Goal: Book appointment/travel/reservation

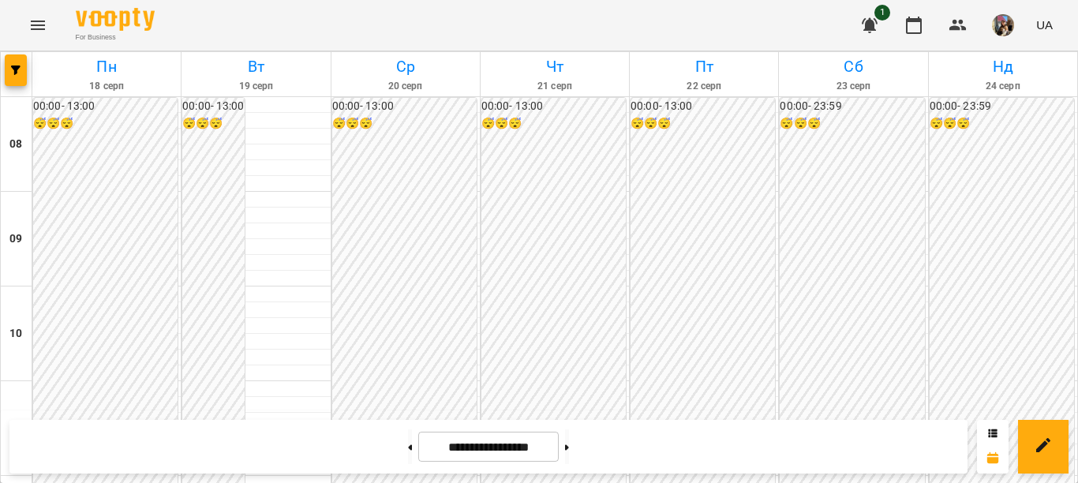
scroll to position [395, 0]
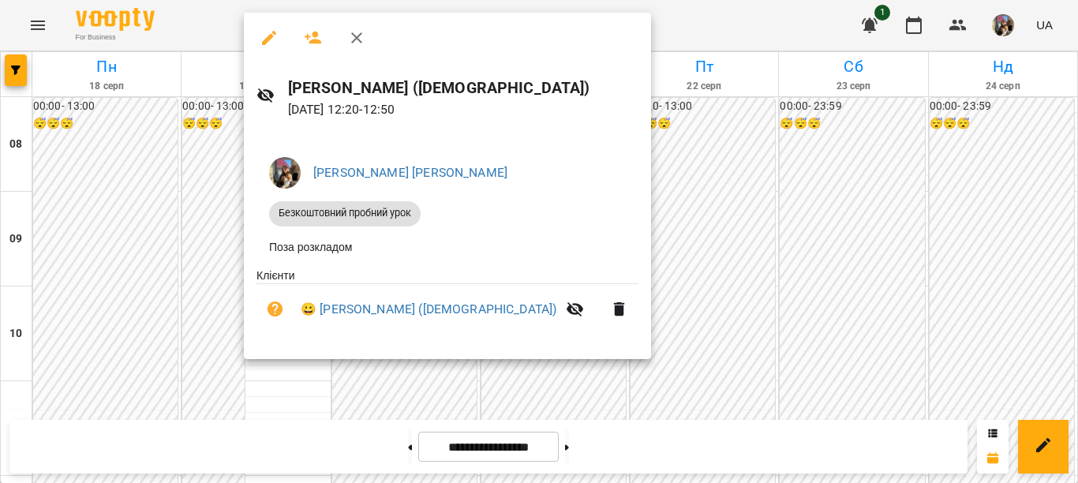
click at [199, 127] on div at bounding box center [539, 241] width 1078 height 483
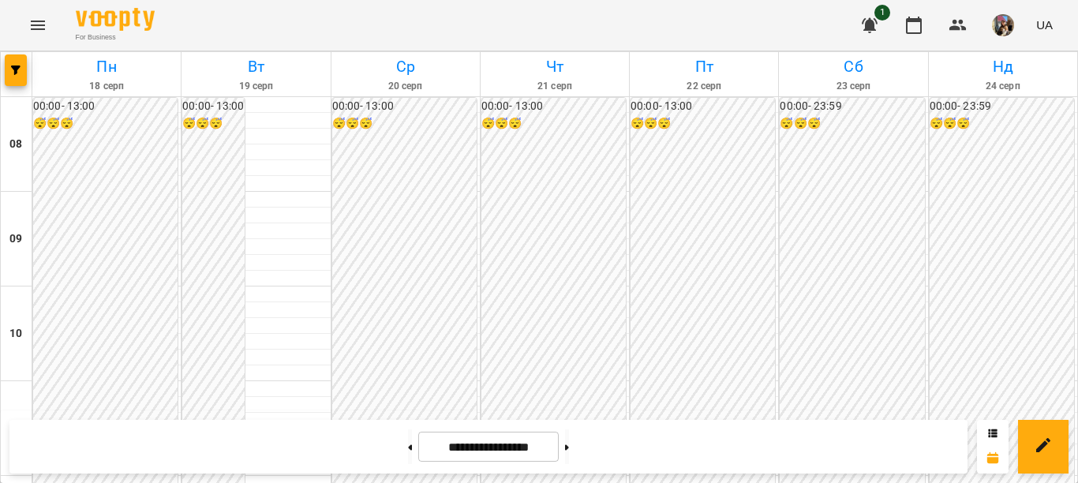
scroll to position [474, 0]
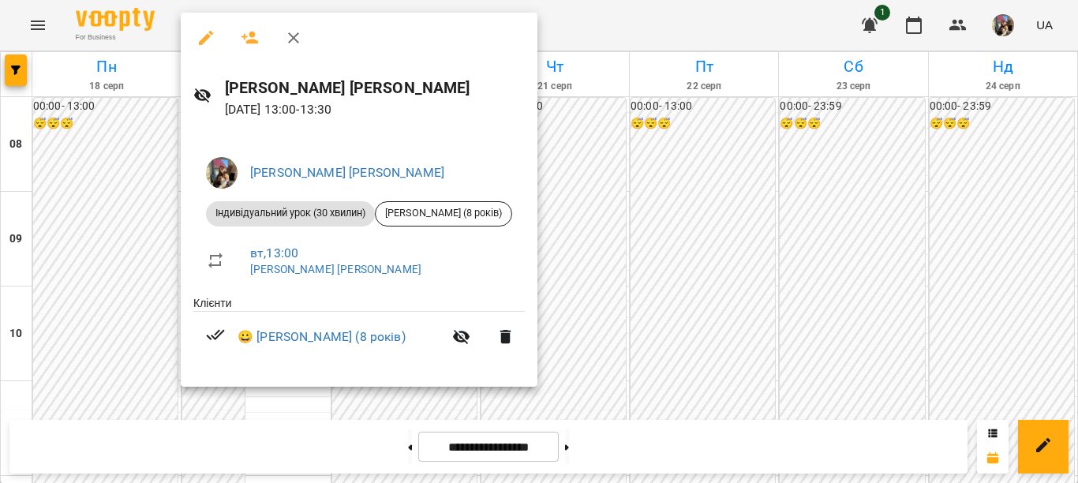
click at [144, 114] on div at bounding box center [539, 241] width 1078 height 483
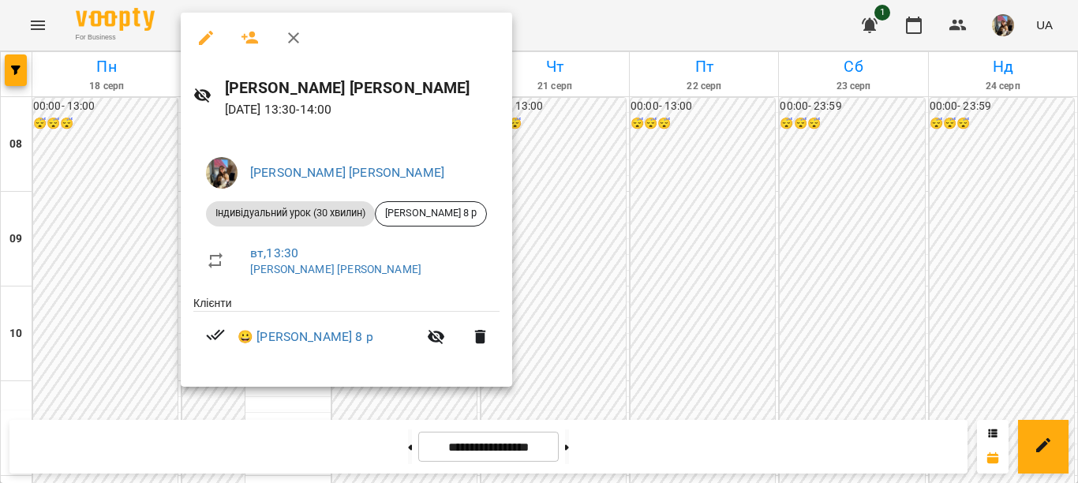
click at [579, 32] on div at bounding box center [539, 241] width 1078 height 483
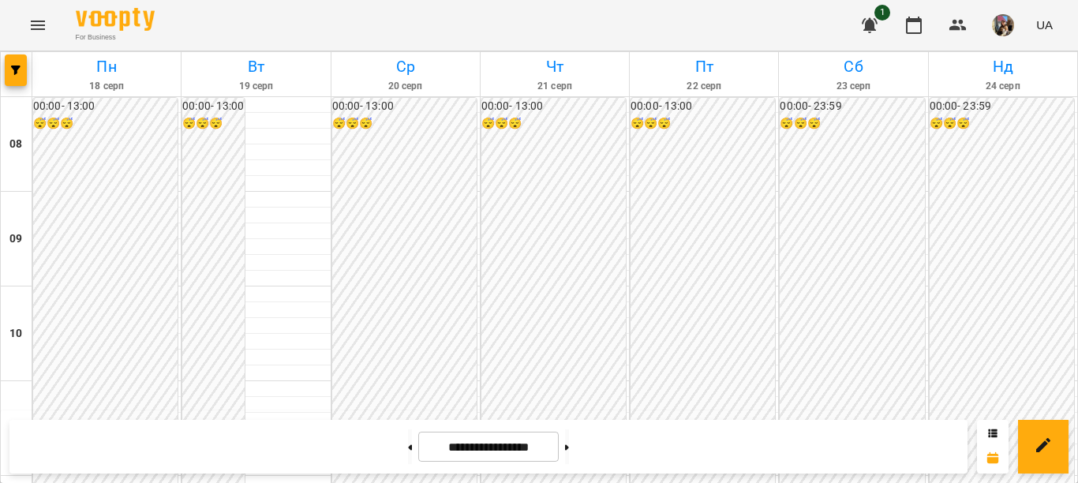
scroll to position [553, 0]
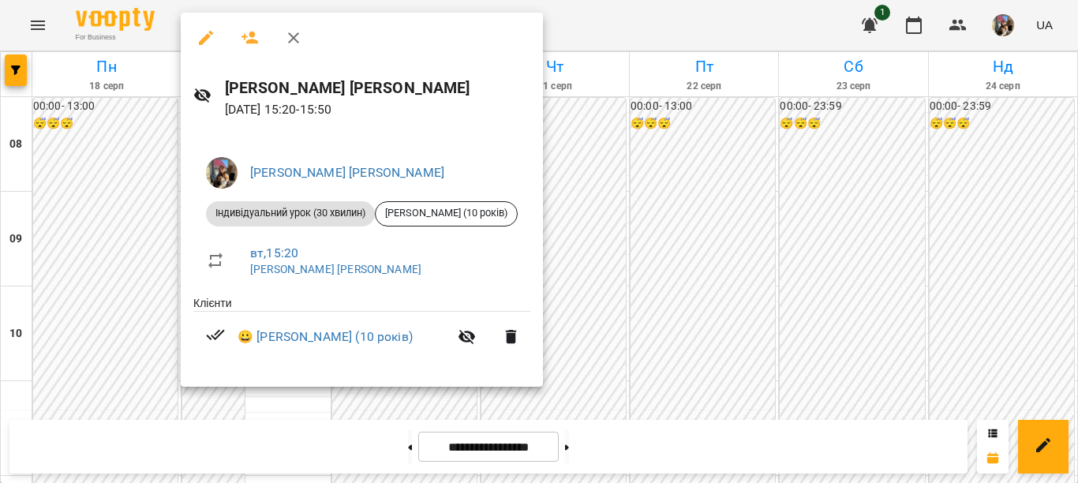
click at [125, 320] on div at bounding box center [539, 241] width 1078 height 483
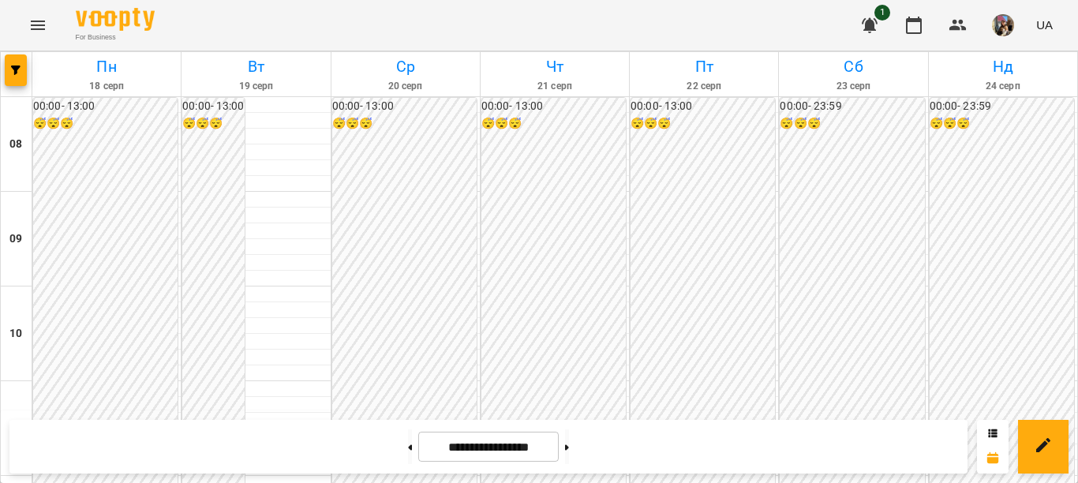
scroll to position [474, 0]
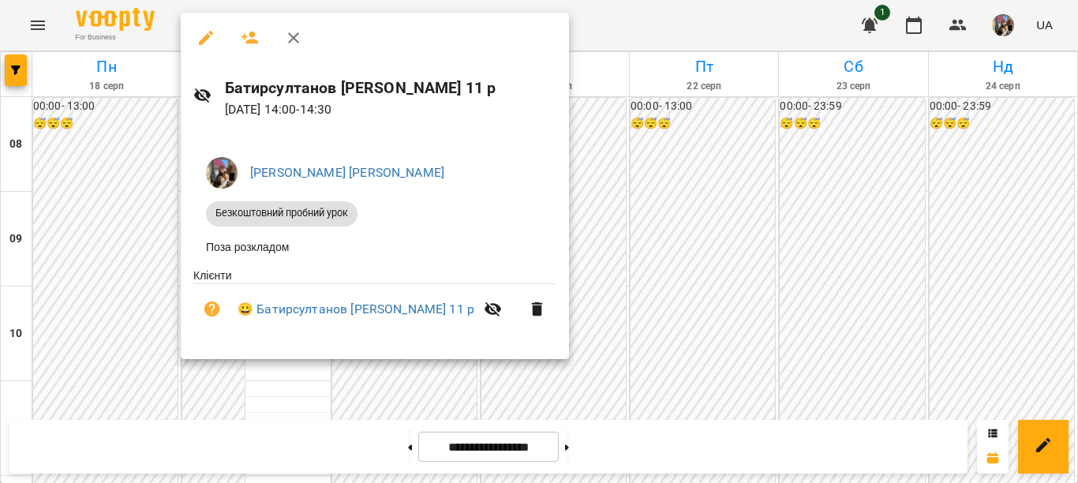
click at [92, 349] on div at bounding box center [539, 241] width 1078 height 483
